Goal: Task Accomplishment & Management: Use online tool/utility

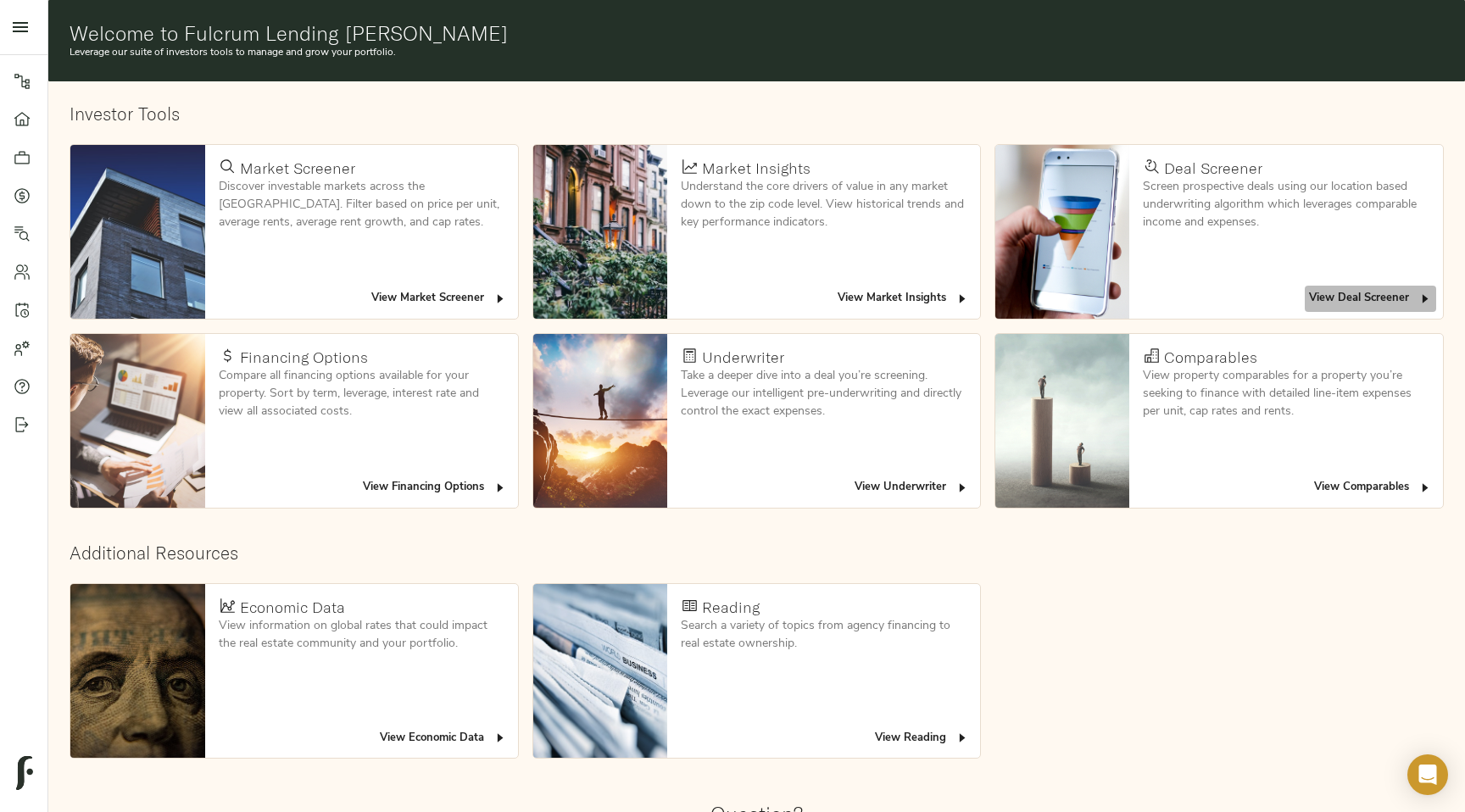
click at [1388, 302] on span "View Deal Screener" at bounding box center [1370, 299] width 123 height 20
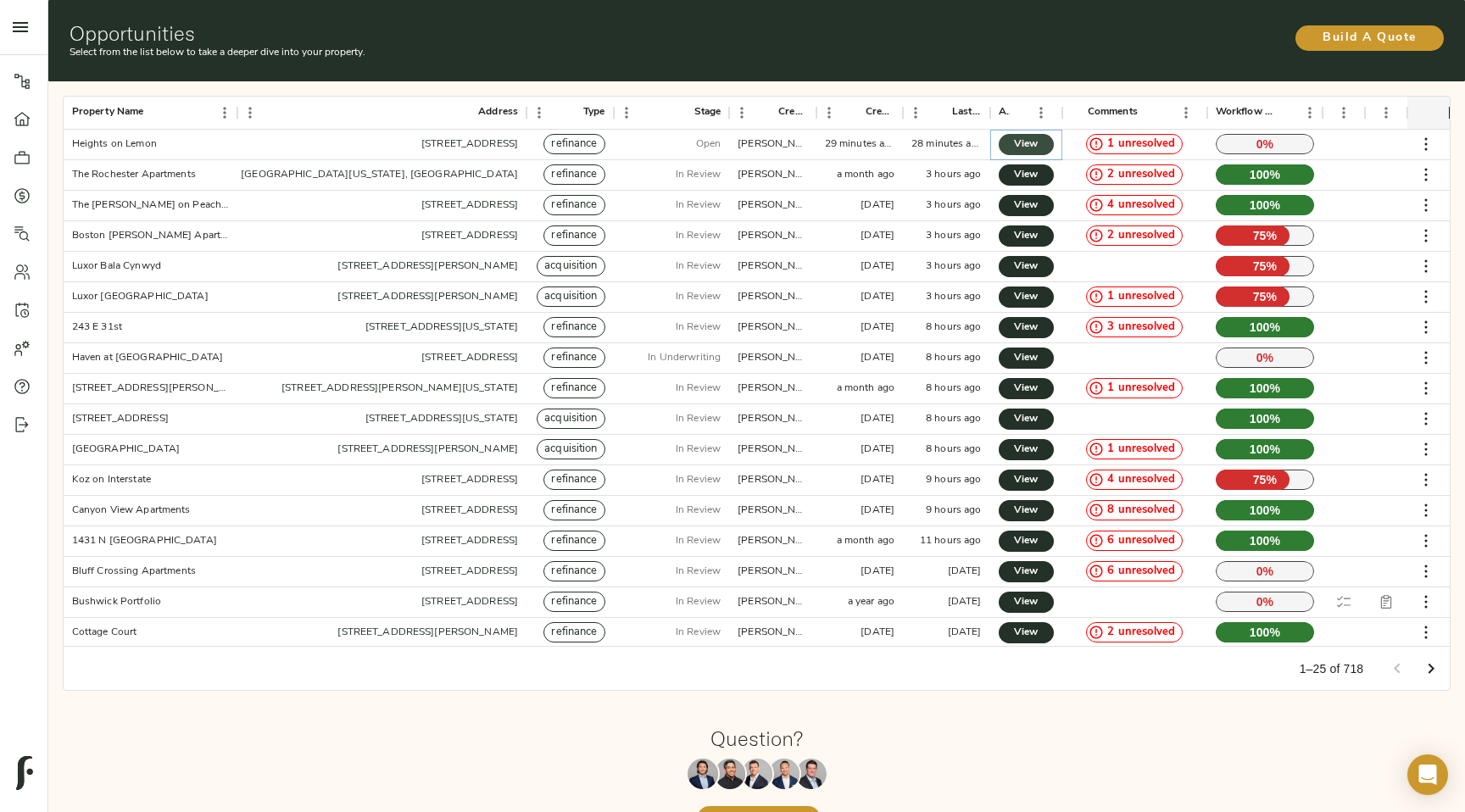
click at [1031, 150] on span "View" at bounding box center [1026, 144] width 21 height 18
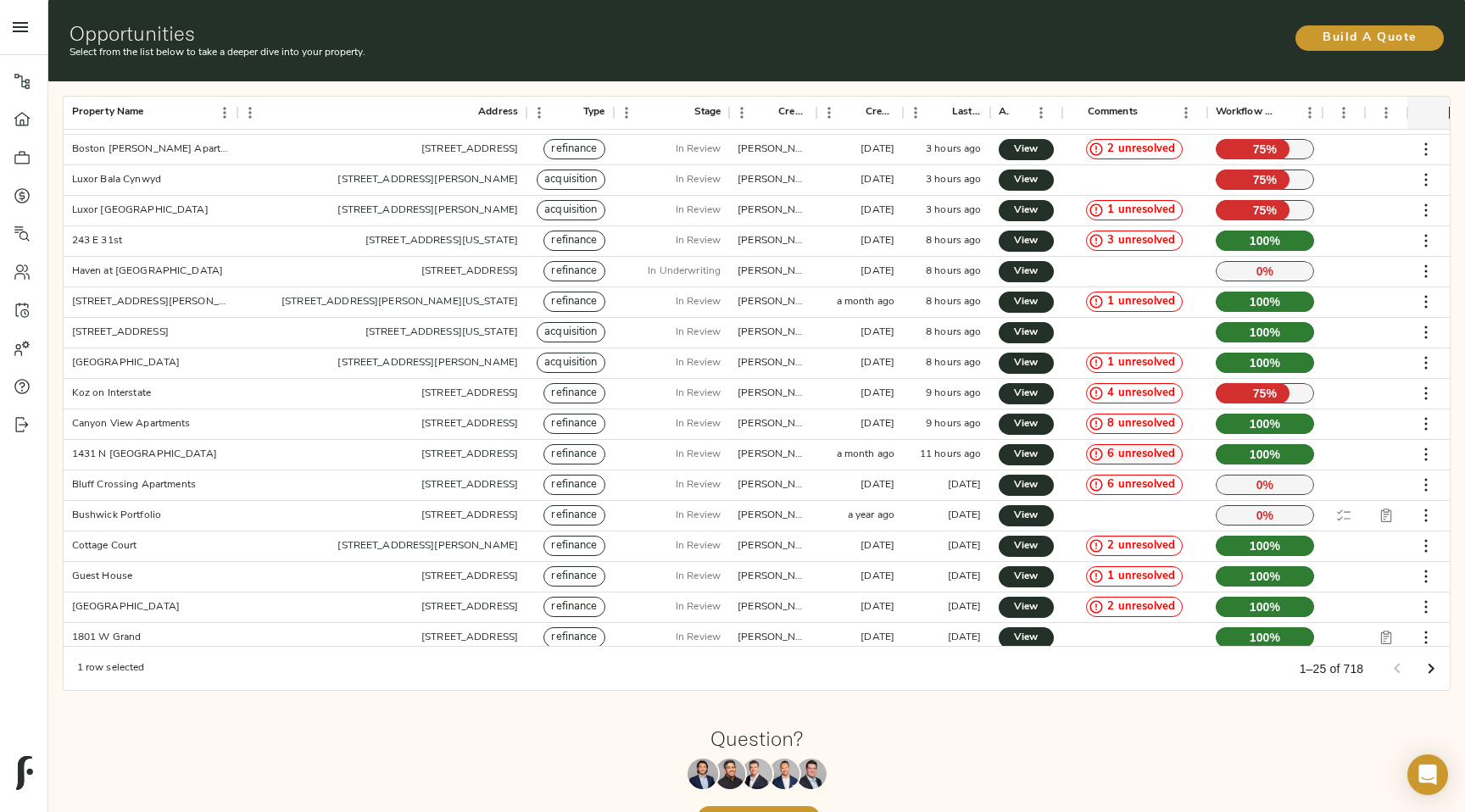
scroll to position [88, 0]
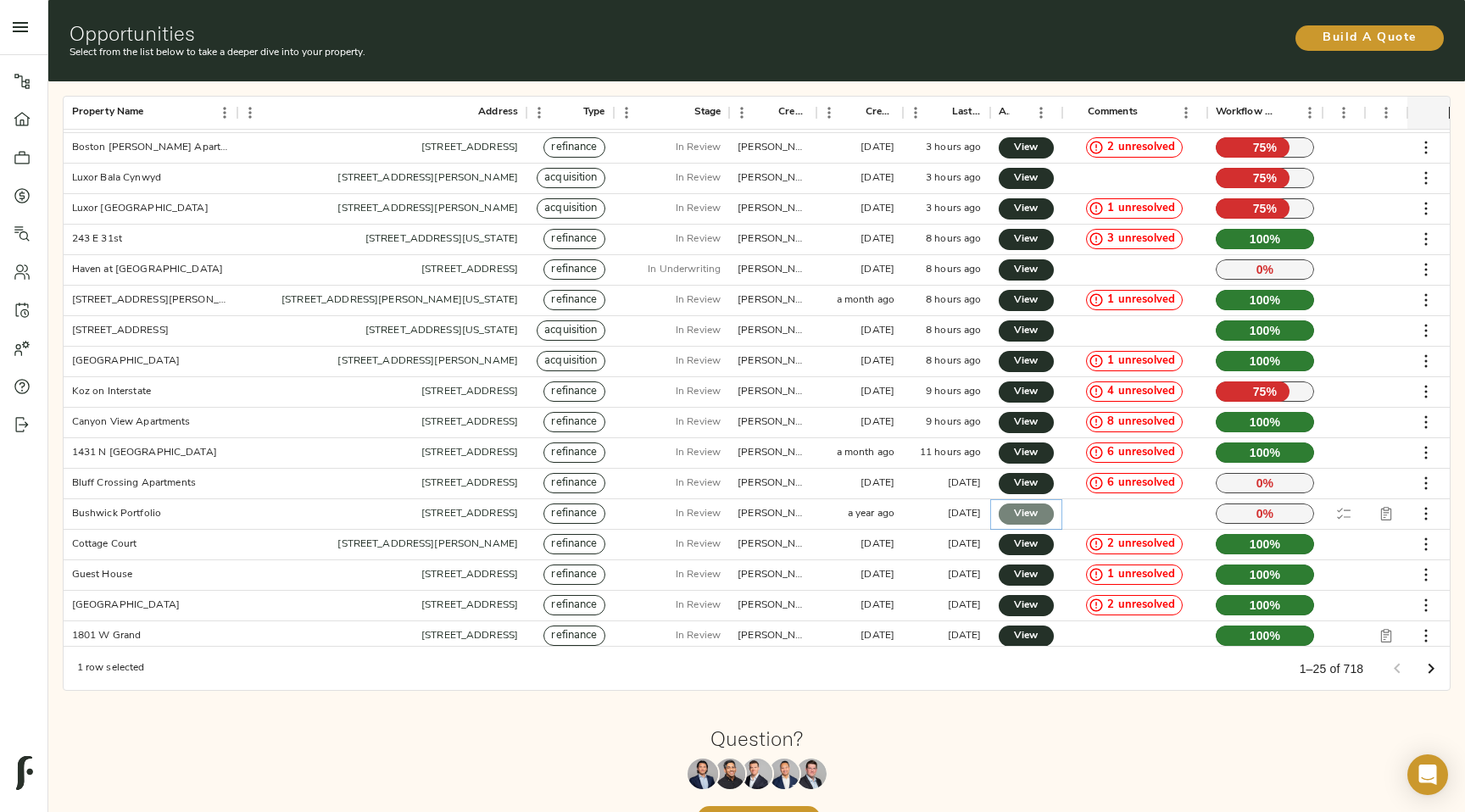
click at [1024, 507] on span "View" at bounding box center [1026, 513] width 21 height 18
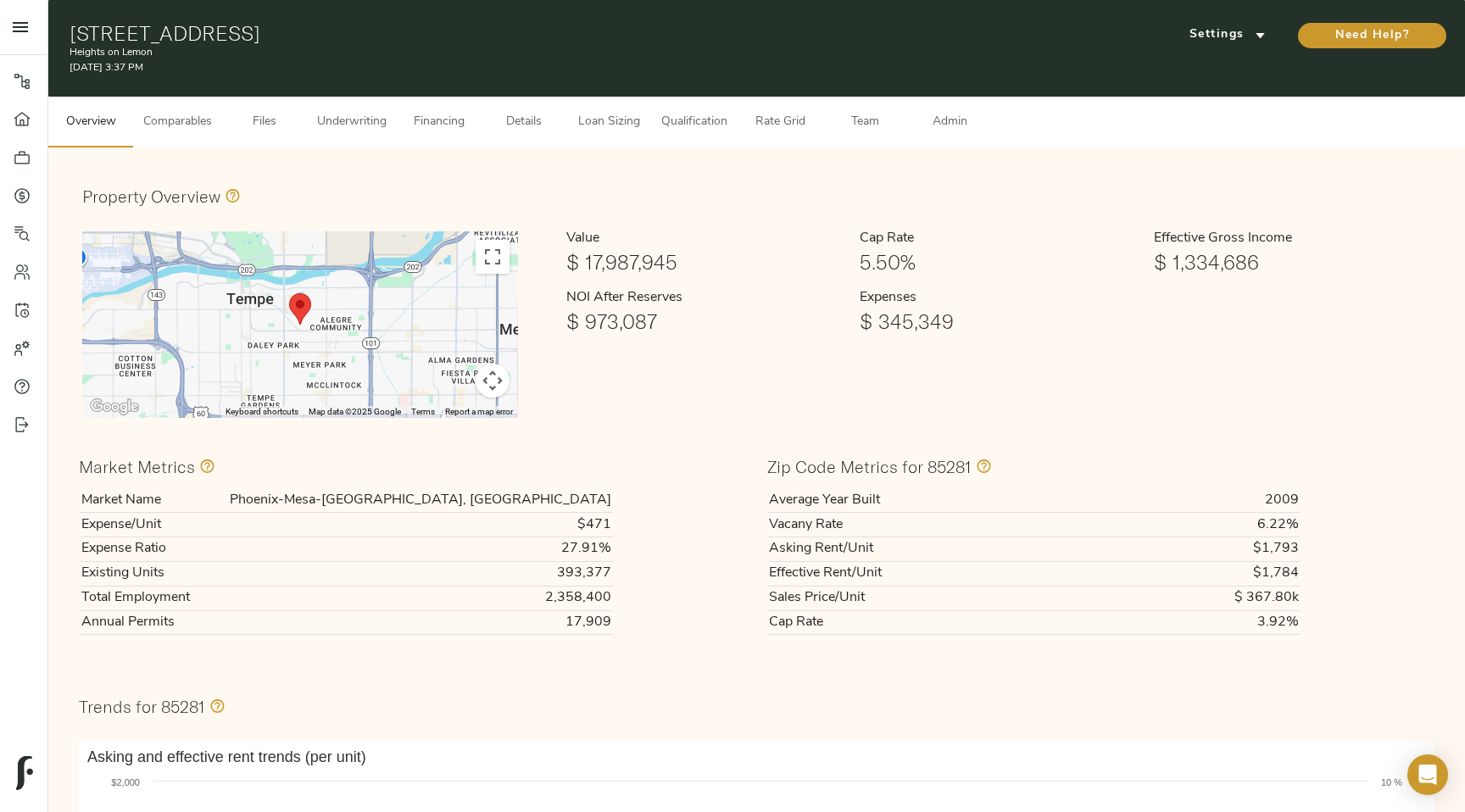
click at [468, 138] on button "Financing" at bounding box center [439, 122] width 85 height 51
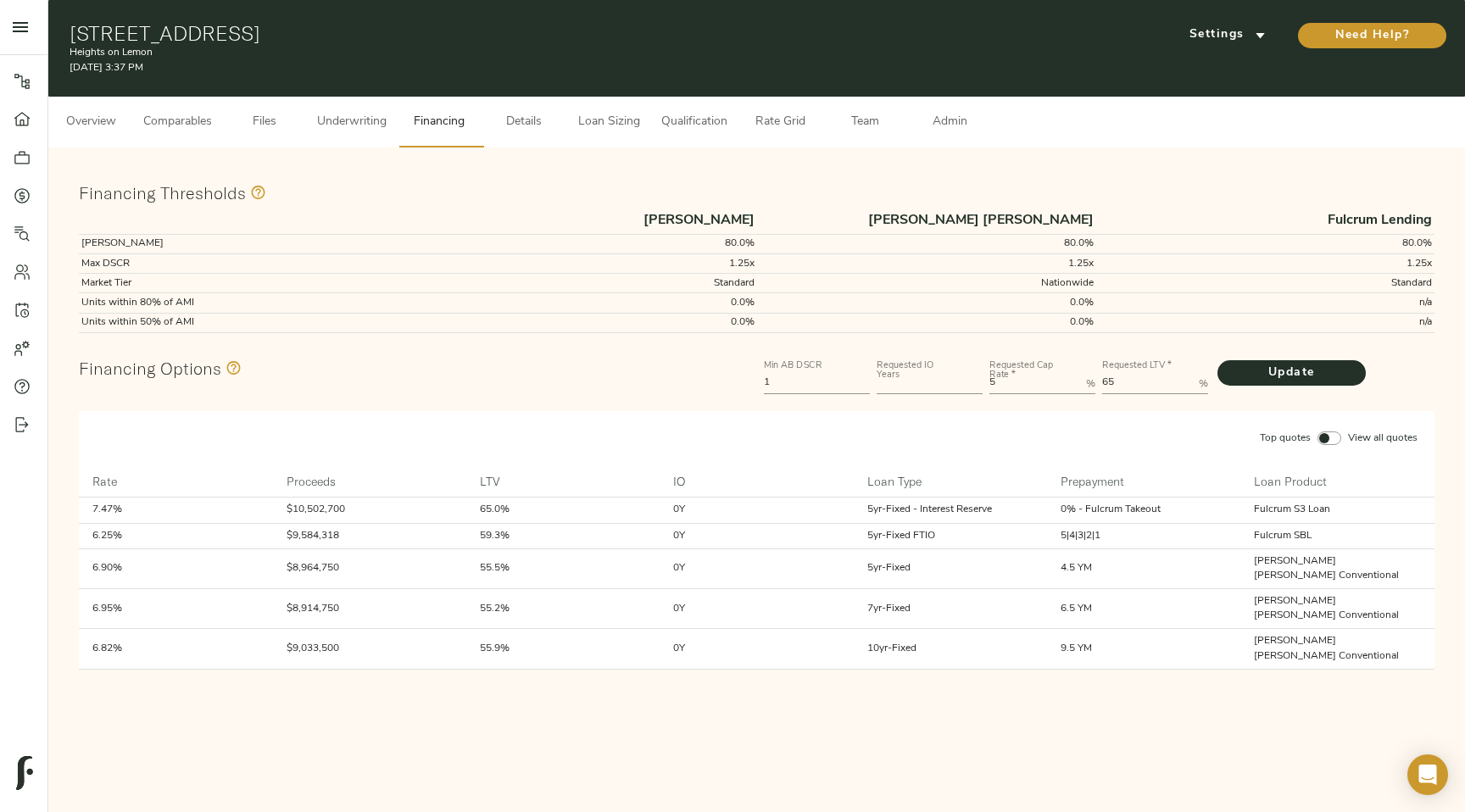
click at [523, 128] on span "Details" at bounding box center [524, 122] width 65 height 21
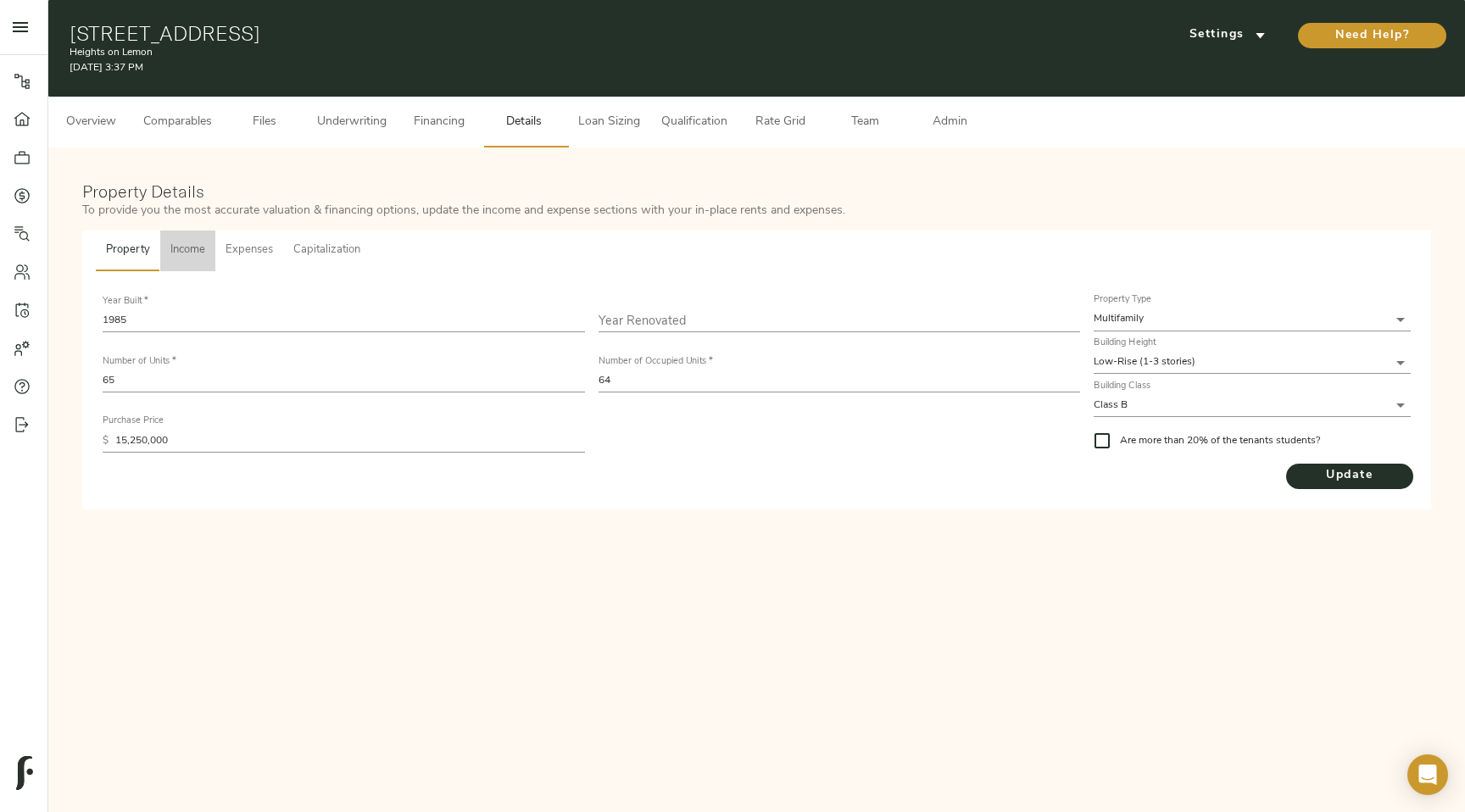
click at [194, 255] on span "Income" at bounding box center [188, 250] width 35 height 20
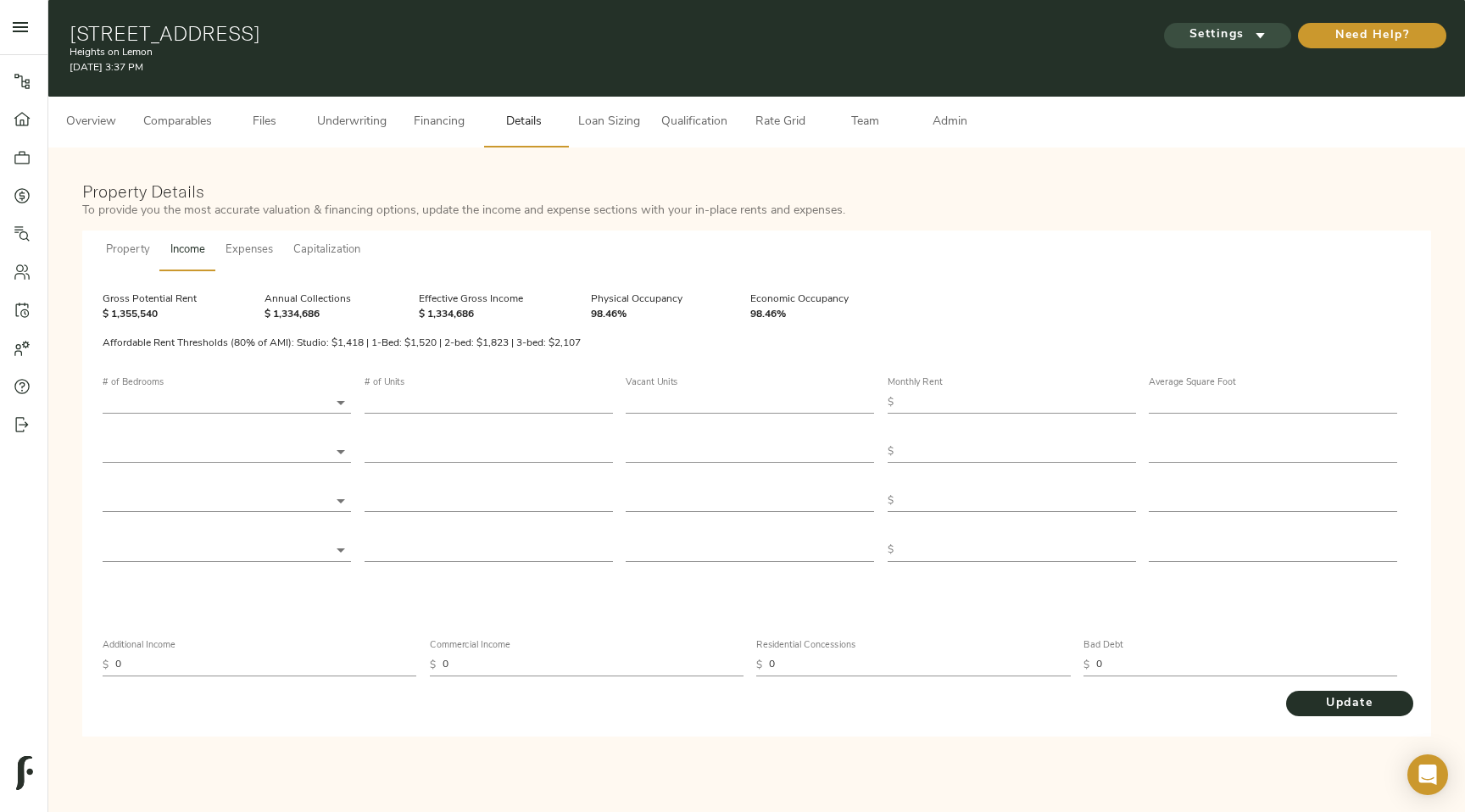
click at [1269, 37] on span "Settings" at bounding box center [1227, 35] width 93 height 21
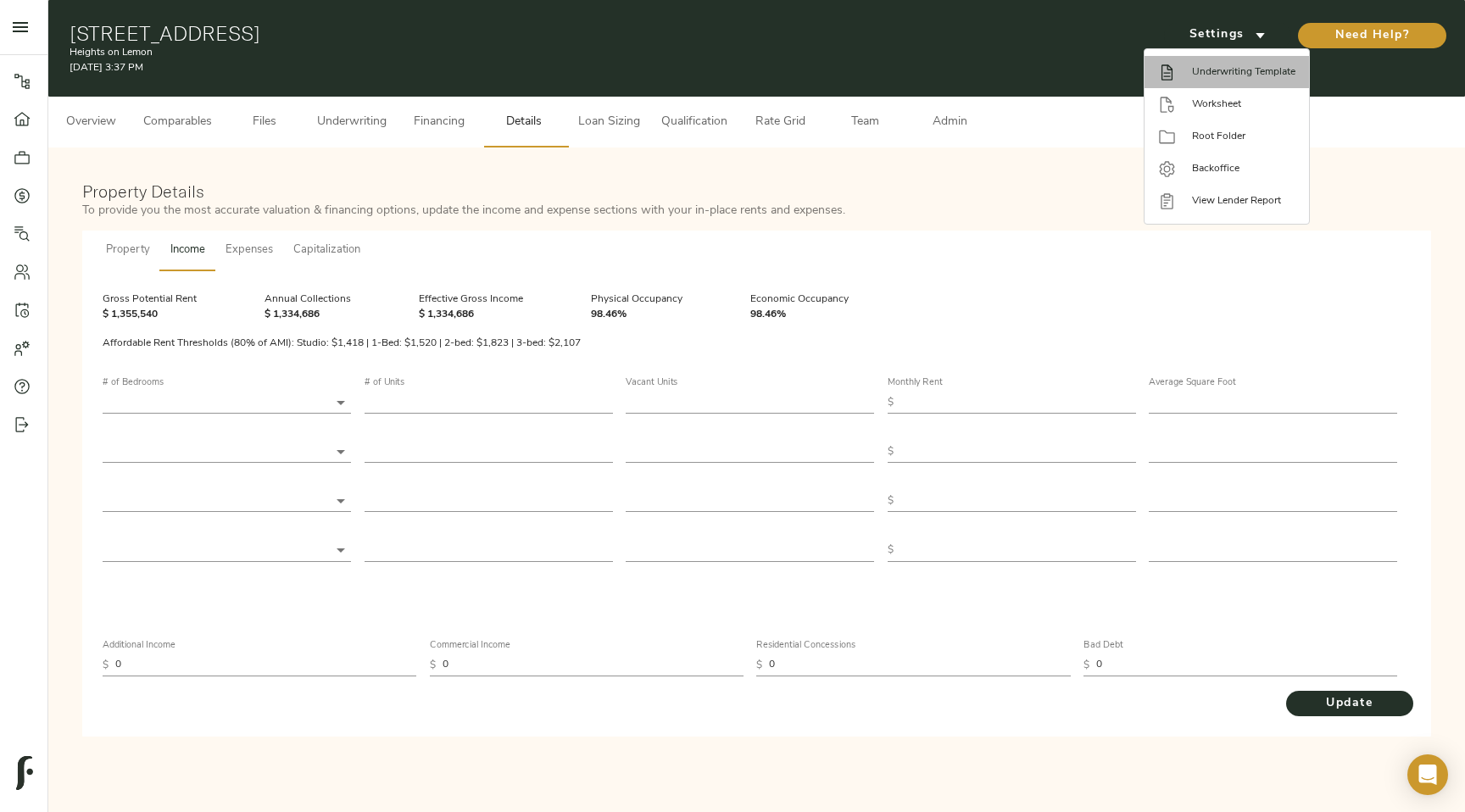
click at [1270, 69] on span "Underwriting Template" at bounding box center [1243, 72] width 104 height 15
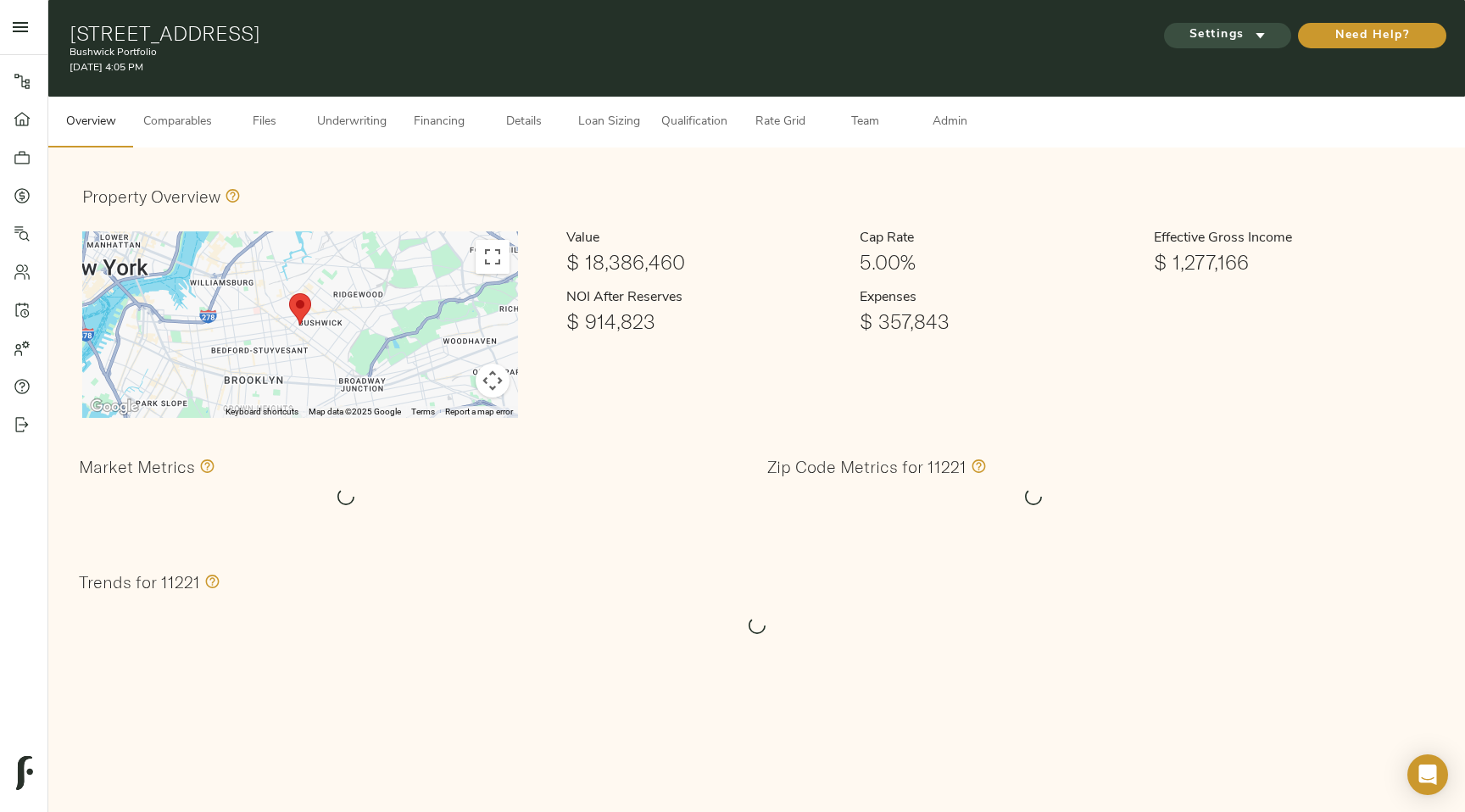
click at [1266, 36] on icon "submit" at bounding box center [1260, 35] width 18 height 18
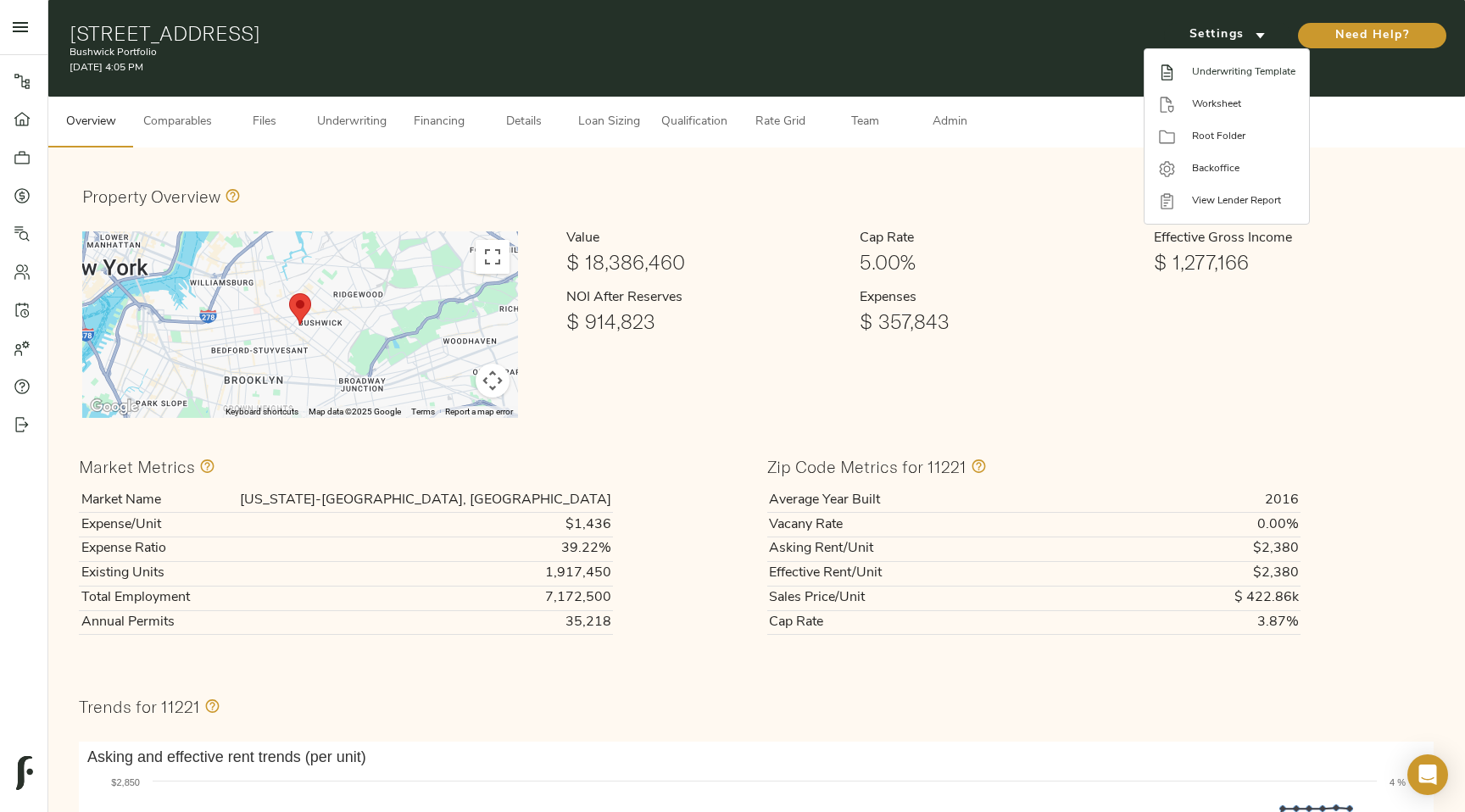
click at [1243, 71] on span "Underwriting Template" at bounding box center [1243, 72] width 104 height 15
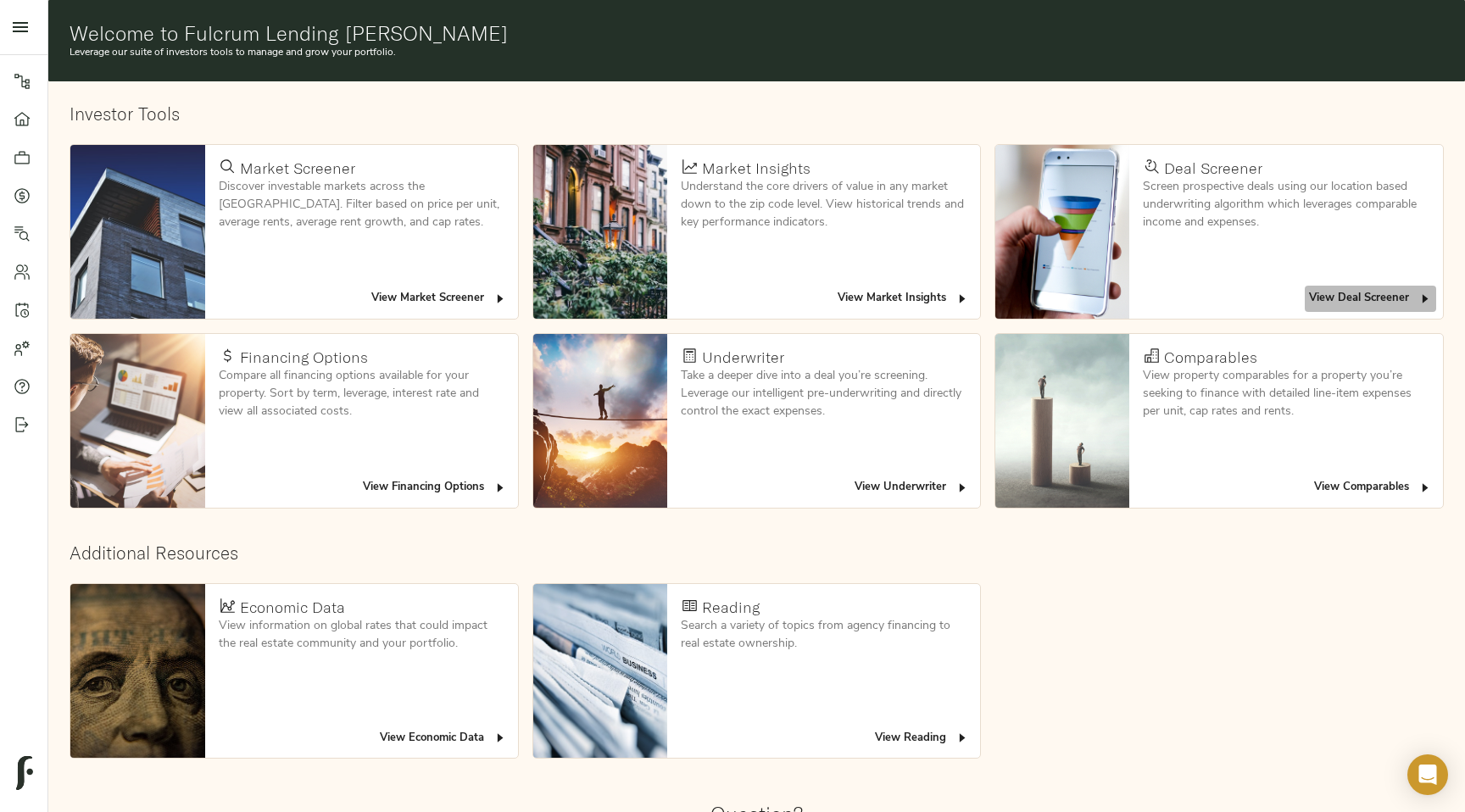
click at [1344, 292] on span "View Deal Screener" at bounding box center [1370, 299] width 123 height 20
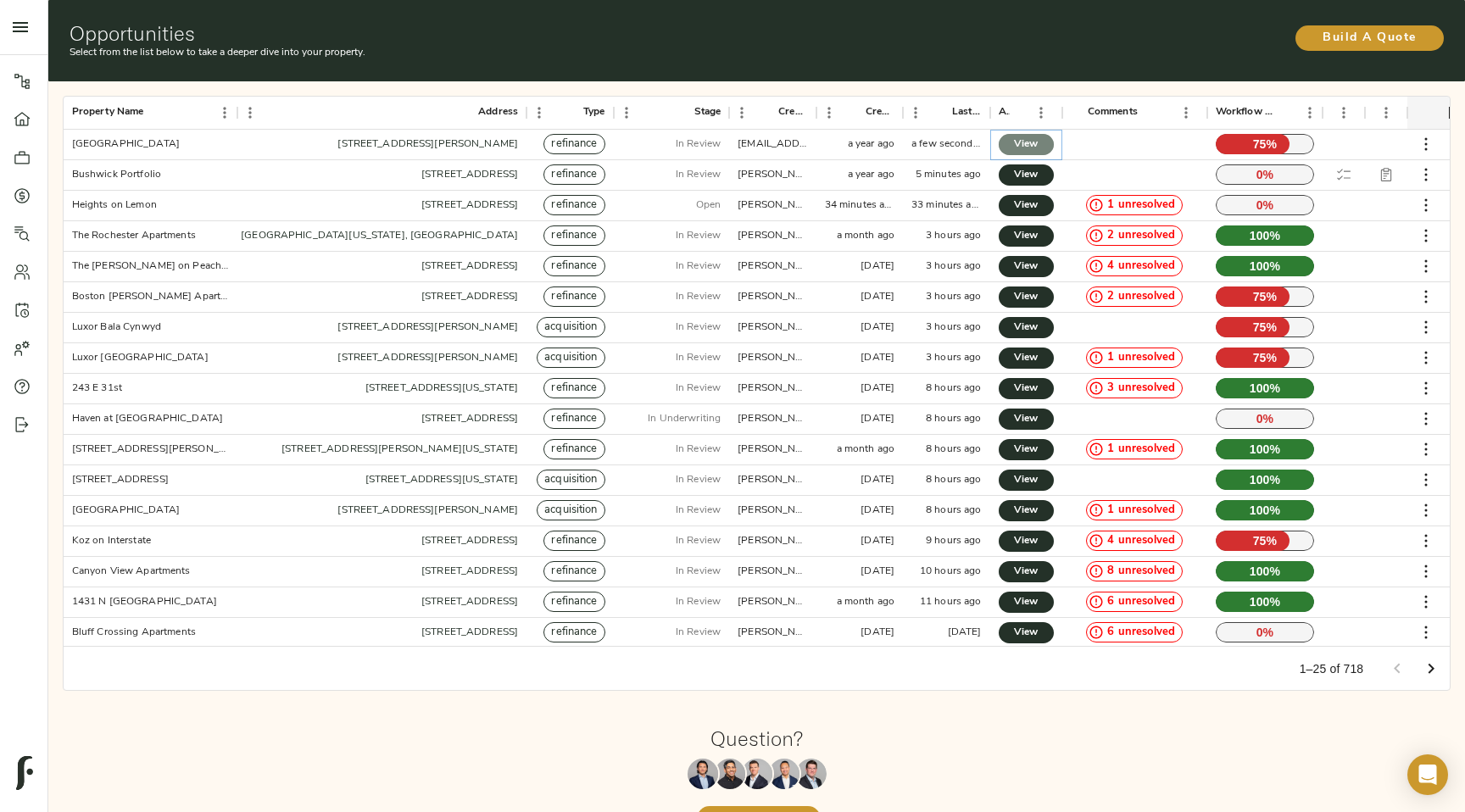
click at [1019, 143] on span "View" at bounding box center [1026, 144] width 21 height 18
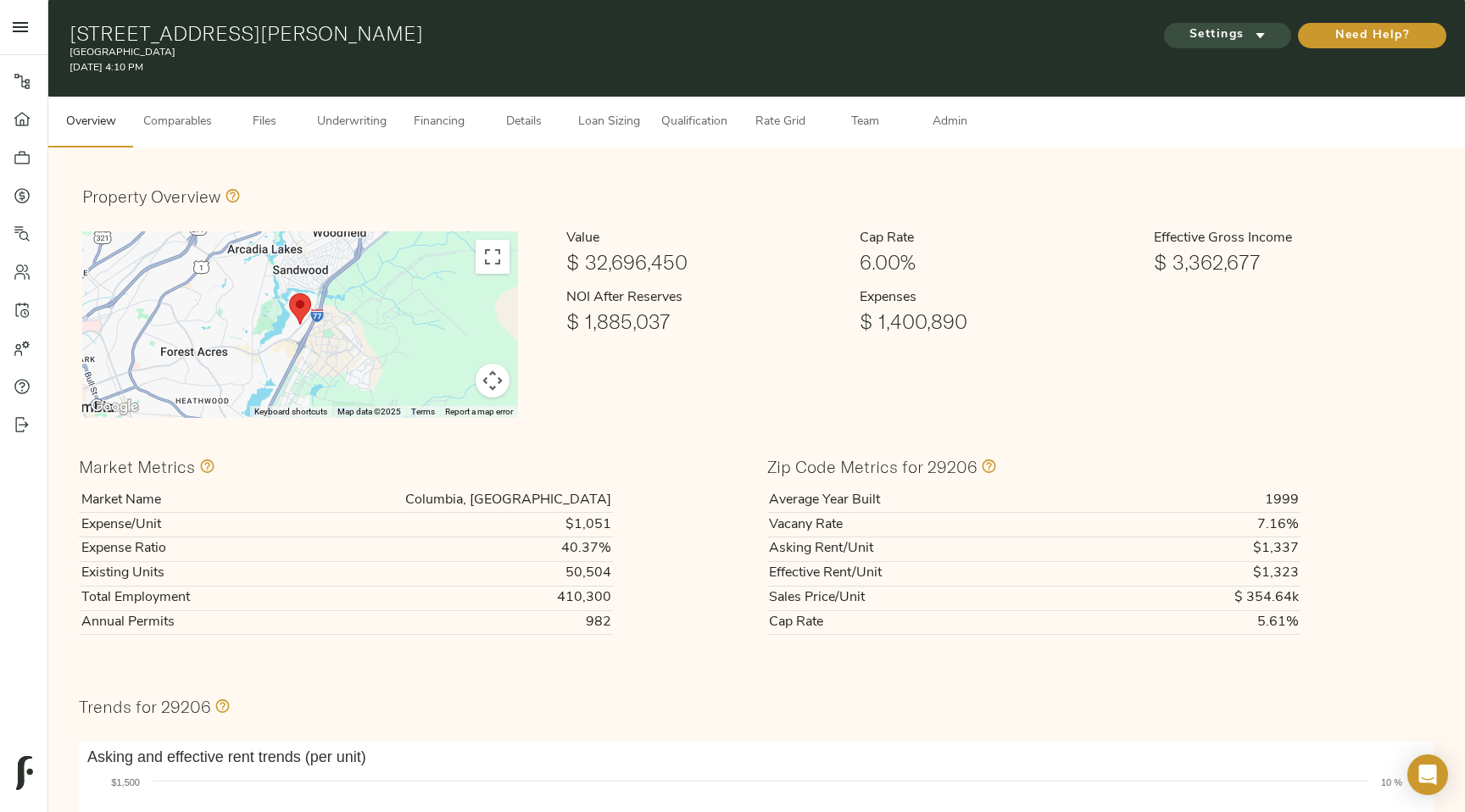
click at [1252, 45] on button "Settings" at bounding box center [1227, 36] width 127 height 25
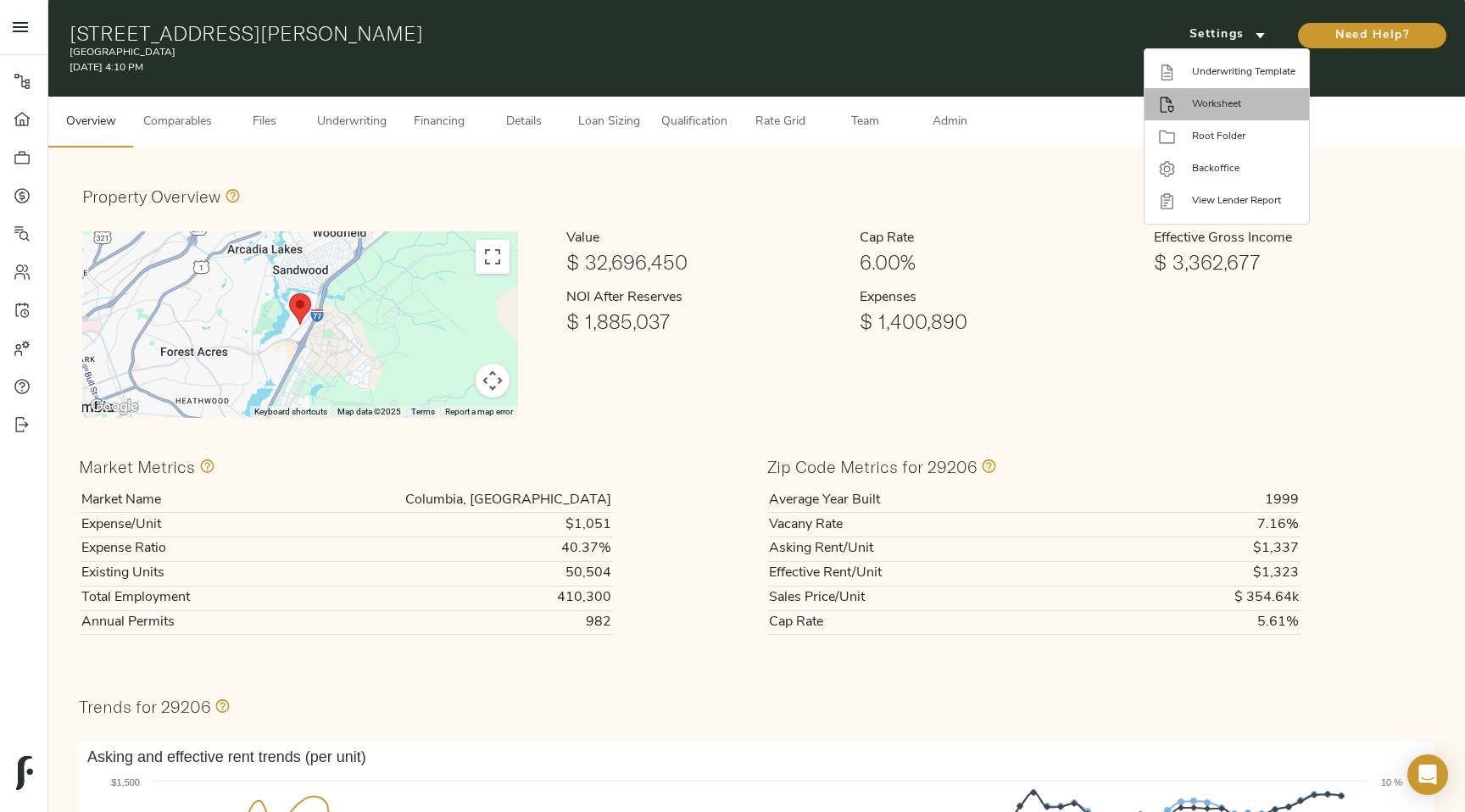
click at [1245, 109] on span "Worksheet" at bounding box center [1243, 104] width 104 height 15
